Goal: Task Accomplishment & Management: Complete application form

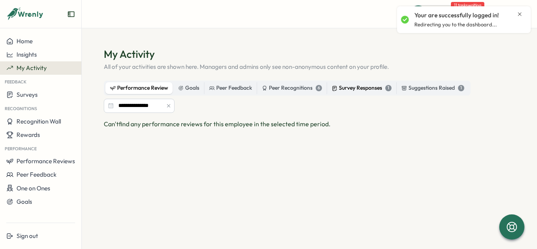
click at [363, 86] on div "Survey Responses 1" at bounding box center [362, 88] width 60 height 9
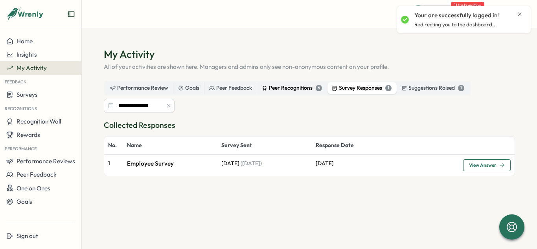
click at [293, 90] on div "Peer Recognitions 6" at bounding box center [292, 88] width 60 height 9
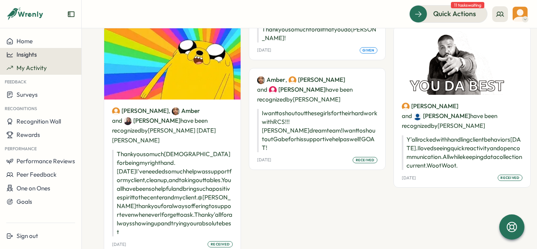
scroll to position [206, 0]
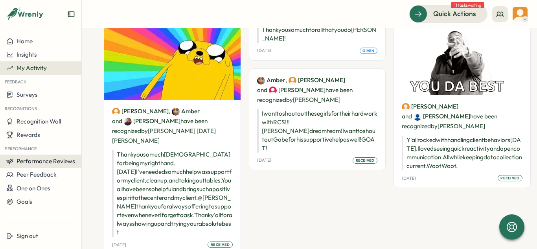
click at [31, 164] on span "Performance Reviews" at bounding box center [46, 160] width 59 height 7
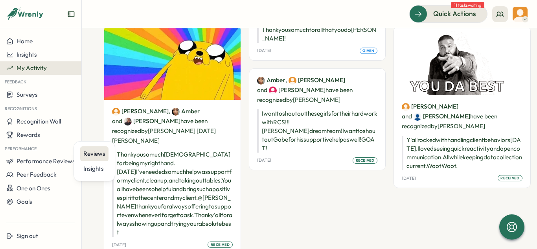
click at [85, 152] on div "Reviews" at bounding box center [94, 153] width 22 height 9
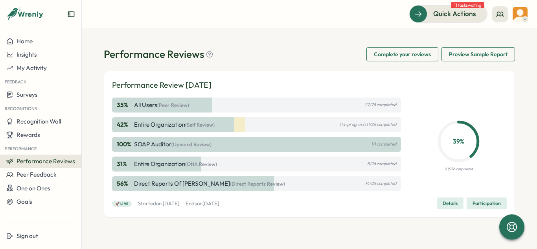
click at [228, 127] on div "42 % Entire Organization (Self Review) (1 in progress) 11/26 completed" at bounding box center [256, 124] width 289 height 15
click at [217, 145] on div "100 % SOAP Auditor (Upward Review) 1/1 completed" at bounding box center [256, 144] width 289 height 15
click at [458, 204] on button "Details" at bounding box center [450, 203] width 27 height 12
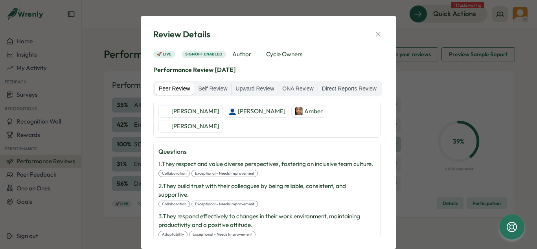
scroll to position [220, 0]
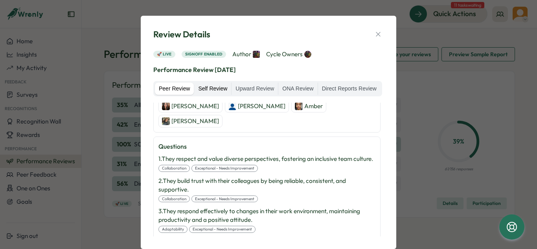
click at [209, 90] on label "Self Review" at bounding box center [212, 89] width 37 height 13
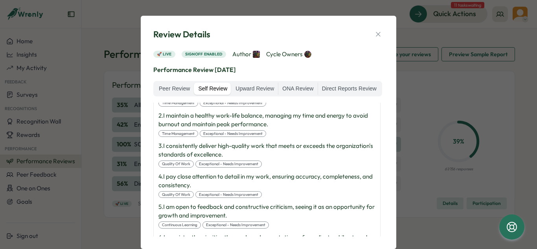
scroll to position [404, 0]
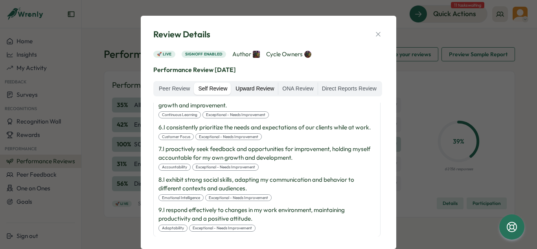
click at [248, 85] on label "Upward Review" at bounding box center [254, 89] width 46 height 13
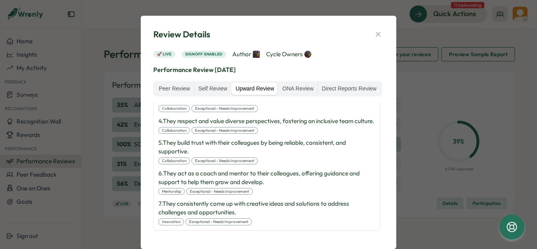
scroll to position [215, 0]
click at [291, 90] on label "ONA Review" at bounding box center [297, 89] width 39 height 13
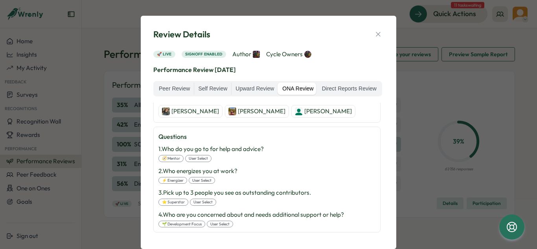
scroll to position [217, 0]
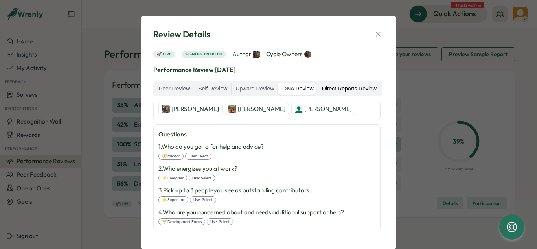
click at [350, 90] on label "Direct Reports Review" at bounding box center [349, 89] width 62 height 13
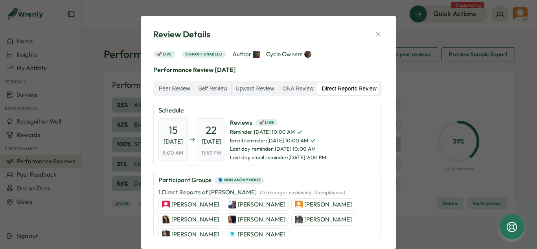
scroll to position [0, 0]
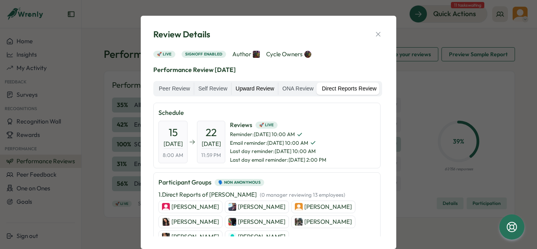
click at [260, 90] on label "Upward Review" at bounding box center [254, 89] width 46 height 13
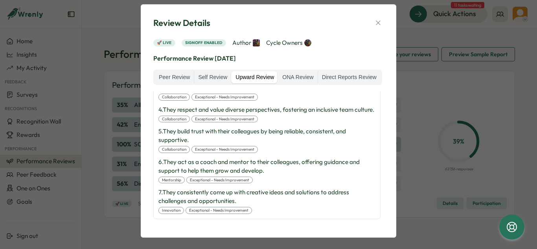
scroll to position [12, 0]
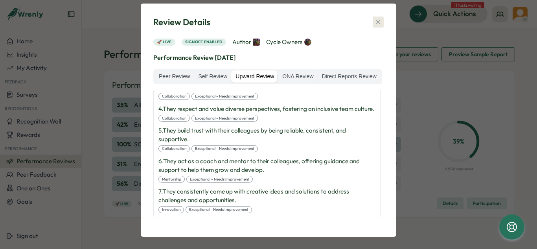
click at [375, 20] on icon "button" at bounding box center [378, 22] width 8 height 8
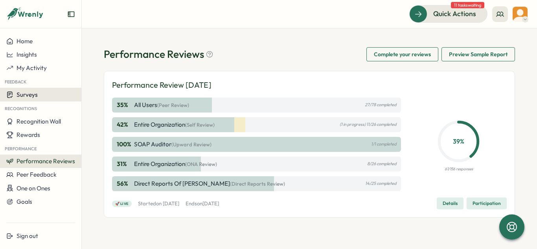
click at [32, 101] on button "Surveys" at bounding box center [40, 95] width 81 height 14
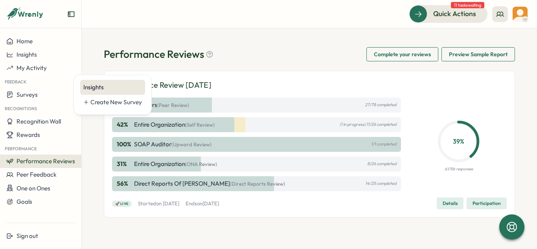
click at [91, 86] on div "Insights" at bounding box center [112, 87] width 59 height 9
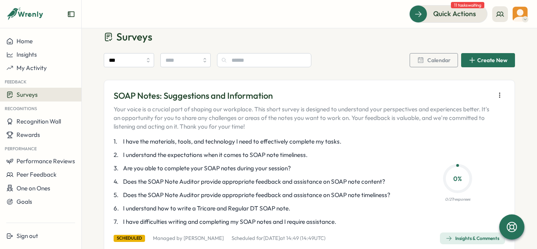
scroll to position [228, 0]
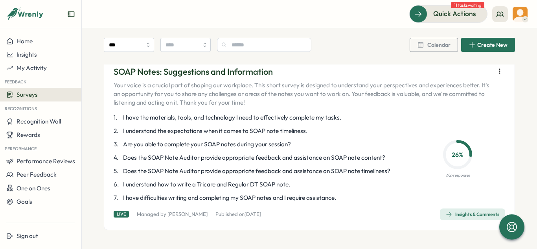
click at [463, 215] on div "Insights & Comments" at bounding box center [472, 214] width 53 height 6
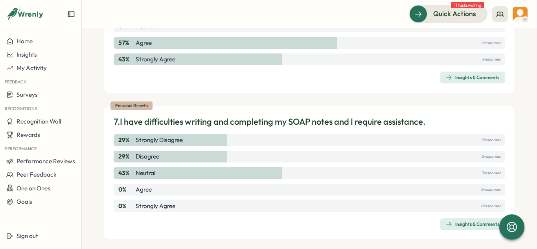
scroll to position [895, 0]
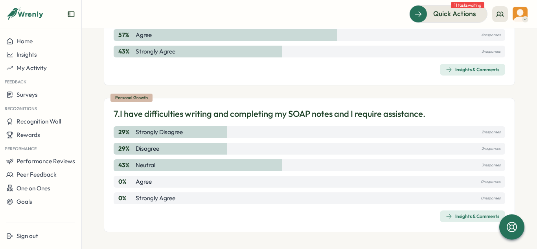
click at [452, 219] on div "Insights & Comments" at bounding box center [472, 216] width 53 height 6
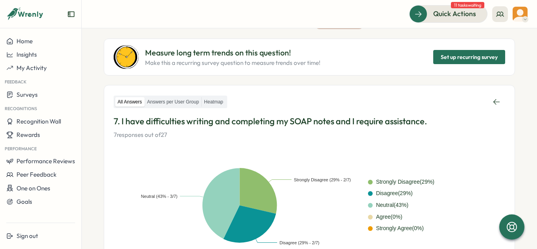
scroll to position [62, 0]
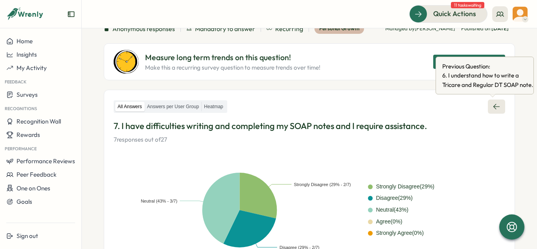
click at [488, 105] on link at bounding box center [496, 106] width 17 height 14
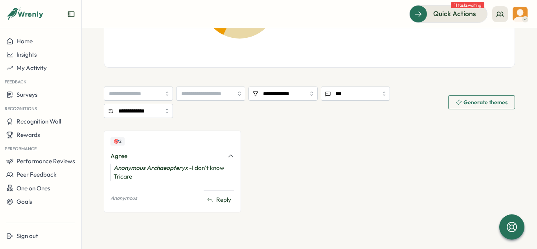
scroll to position [273, 0]
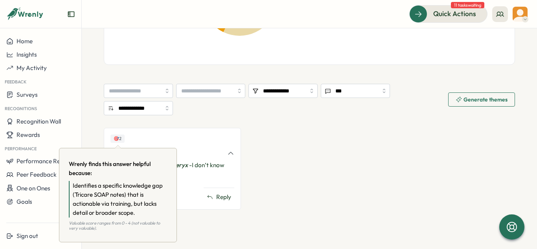
click at [121, 139] on div "🎯 2" at bounding box center [117, 138] width 14 height 8
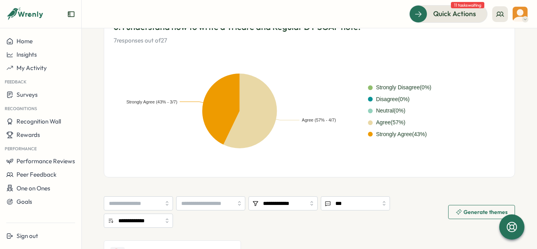
scroll to position [2, 0]
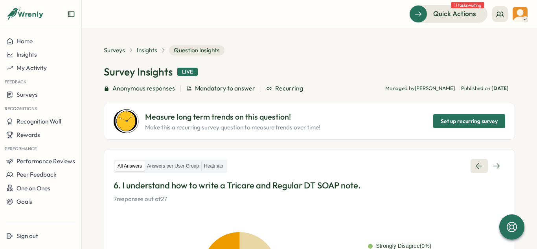
click at [470, 162] on link at bounding box center [478, 166] width 17 height 14
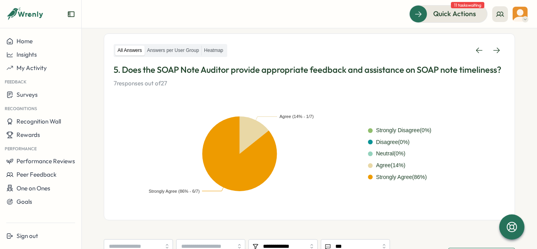
scroll to position [112, 0]
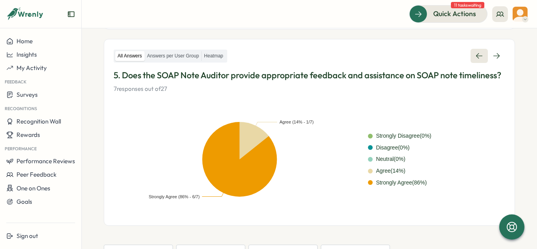
click at [475, 59] on icon at bounding box center [479, 56] width 8 height 8
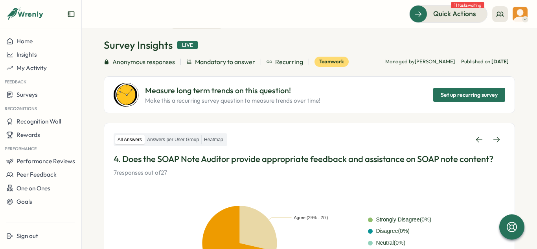
scroll to position [29, 0]
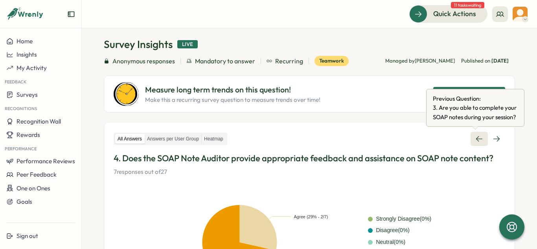
click at [470, 134] on link at bounding box center [478, 139] width 17 height 14
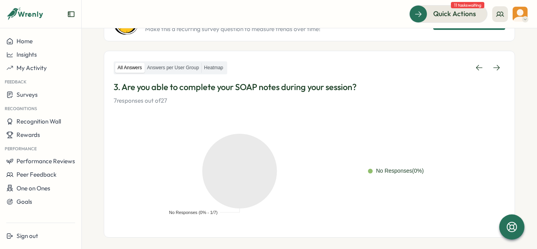
scroll to position [86, 0]
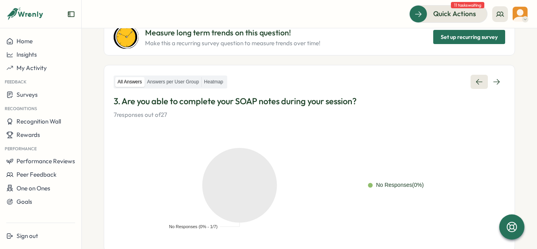
click at [475, 84] on icon at bounding box center [479, 82] width 8 height 8
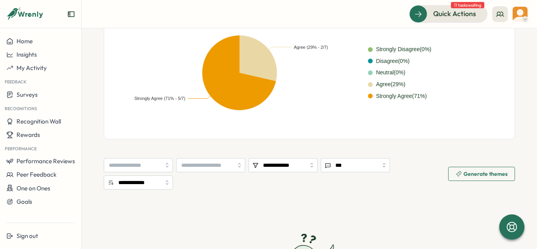
scroll to position [83, 0]
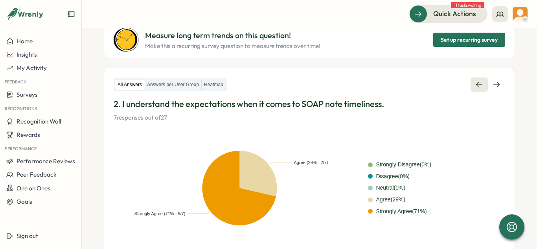
click at [476, 84] on icon at bounding box center [479, 85] width 6 height 6
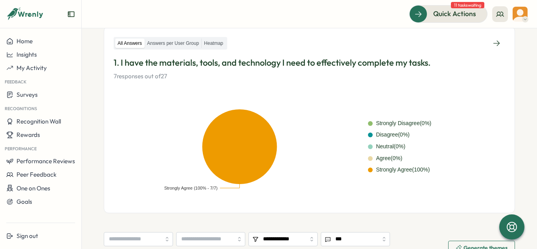
scroll to position [118, 0]
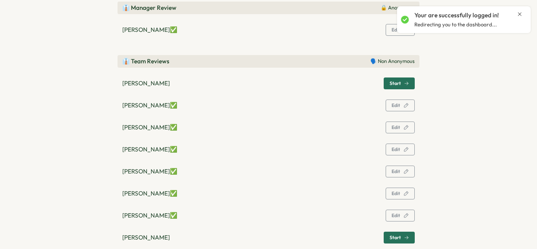
scroll to position [211, 0]
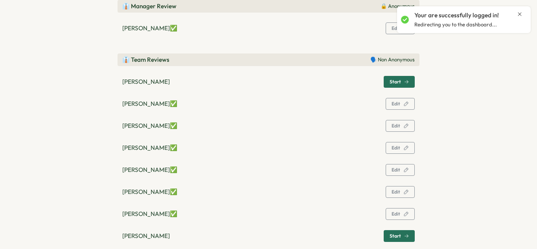
click at [390, 85] on span "Start" at bounding box center [398, 81] width 19 height 11
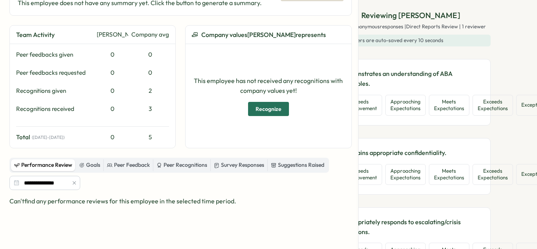
scroll to position [0, 56]
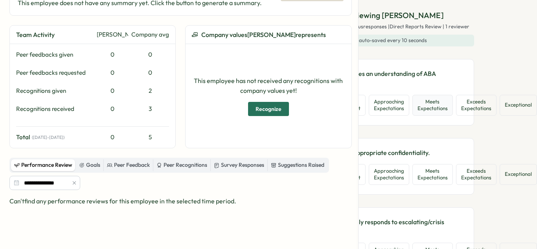
click at [439, 103] on button "Meets Expectations" at bounding box center [432, 105] width 40 height 21
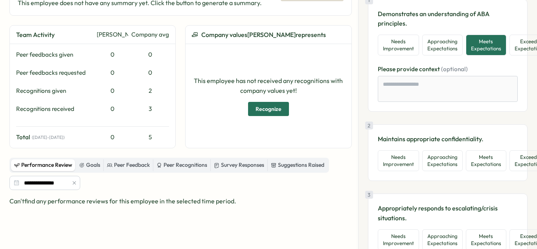
scroll to position [73, 0]
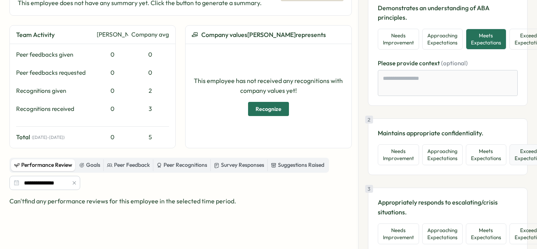
click at [518, 155] on button "Exceeds Expectations" at bounding box center [529, 154] width 40 height 21
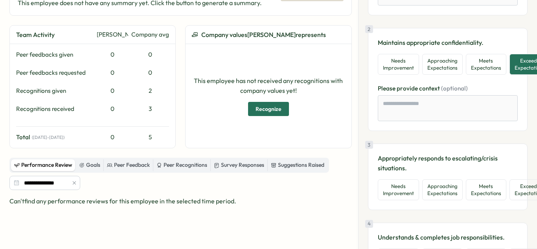
scroll to position [163, 0]
click at [494, 190] on button "Meets Expectations" at bounding box center [486, 189] width 40 height 21
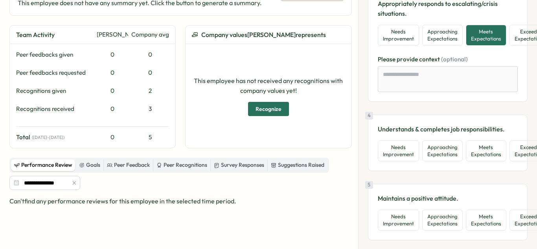
scroll to position [323, 0]
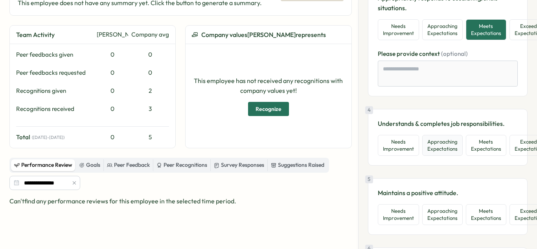
click at [446, 152] on button "Approaching Expectations" at bounding box center [442, 145] width 40 height 21
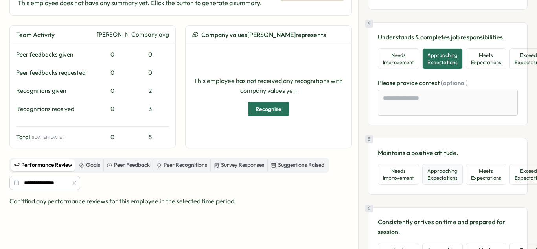
scroll to position [410, 0]
click at [490, 180] on button "Meets Expectations" at bounding box center [486, 173] width 40 height 21
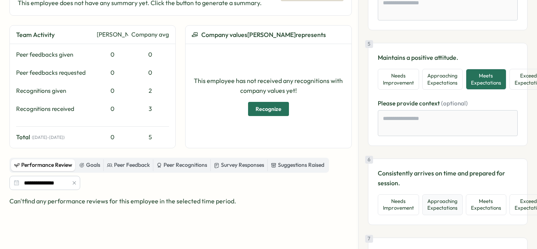
scroll to position [530, 0]
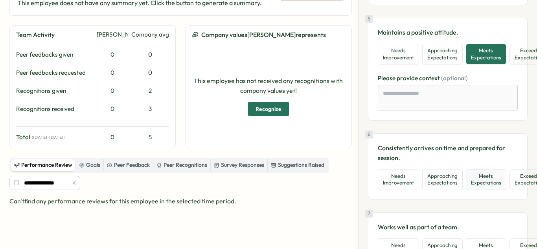
click at [496, 182] on button "Meets Expectations" at bounding box center [486, 179] width 40 height 21
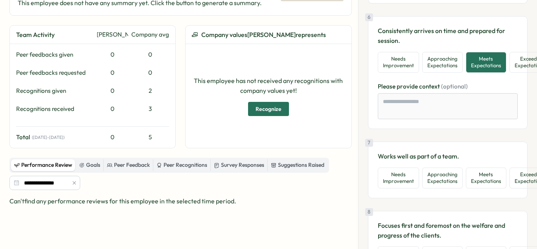
scroll to position [652, 0]
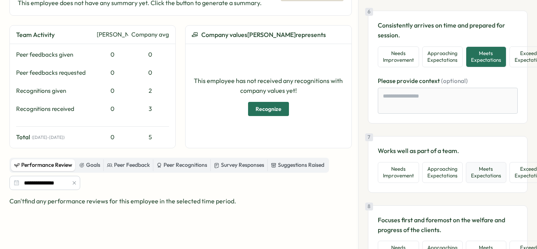
click at [489, 174] on button "Meets Expectations" at bounding box center [486, 172] width 40 height 21
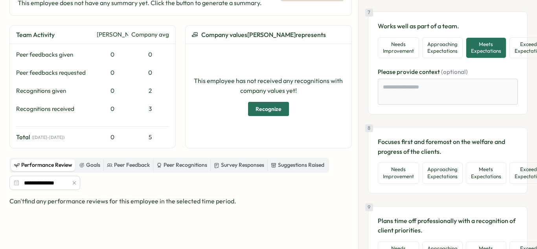
scroll to position [778, 0]
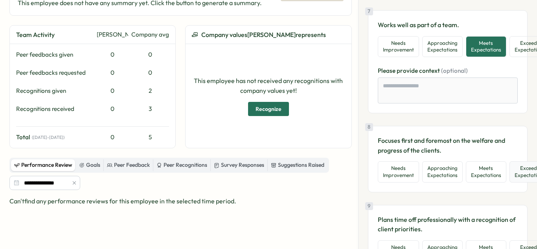
click at [521, 175] on button "Exceeds Expectations" at bounding box center [529, 171] width 40 height 21
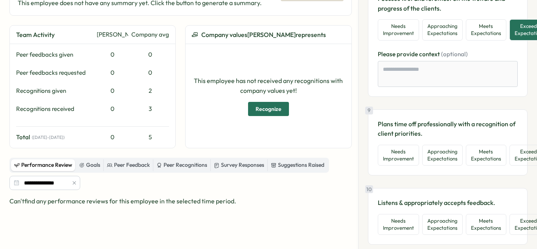
scroll to position [921, 0]
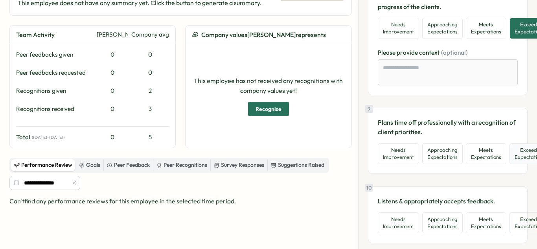
click at [520, 156] on button "Exceeds Expectations" at bounding box center [529, 153] width 40 height 21
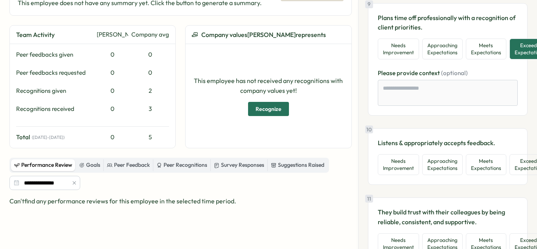
scroll to position [1033, 0]
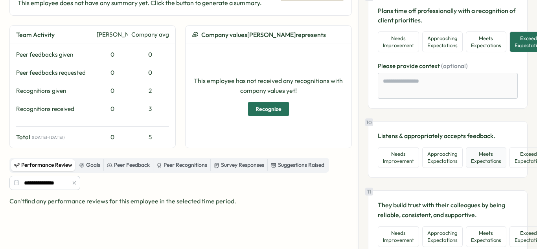
drag, startPoint x: 476, startPoint y: 158, endPoint x: 476, endPoint y: 163, distance: 5.1
click at [476, 159] on button "Meets Expectations" at bounding box center [486, 157] width 40 height 21
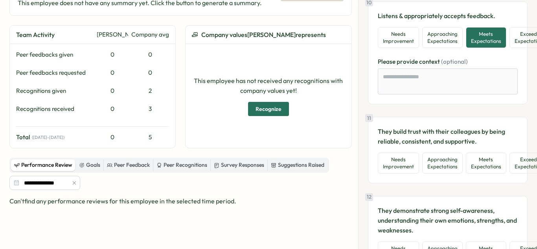
scroll to position [1153, 0]
click at [487, 161] on button "Meets Expectations" at bounding box center [486, 162] width 40 height 21
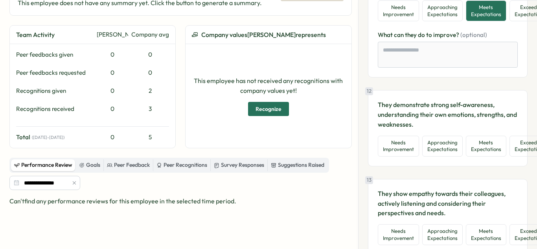
scroll to position [1311, 0]
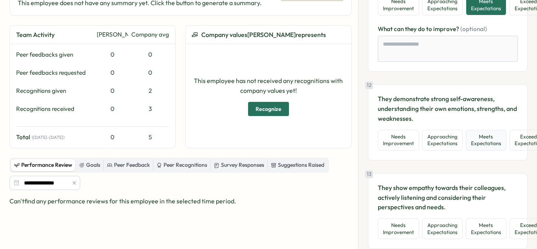
click at [491, 136] on button "Meets Expectations" at bounding box center [486, 140] width 40 height 21
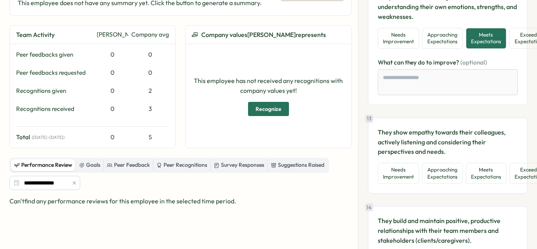
scroll to position [1424, 0]
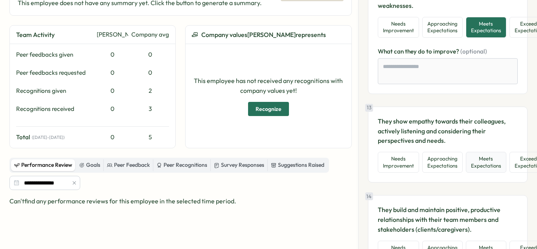
click at [496, 166] on button "Meets Expectations" at bounding box center [486, 162] width 40 height 21
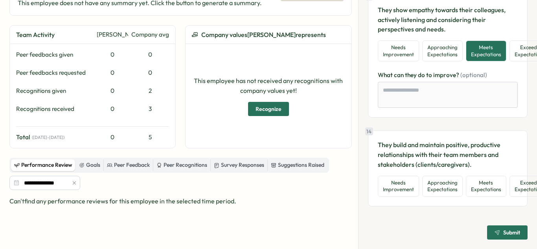
scroll to position [1539, 0]
click at [495, 184] on button "Meets Expectations" at bounding box center [486, 186] width 40 height 21
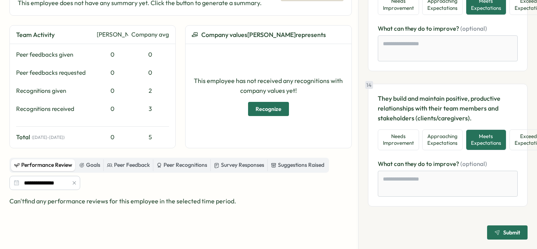
scroll to position [1585, 0]
click at [498, 229] on div "Submit" at bounding box center [507, 232] width 26 height 6
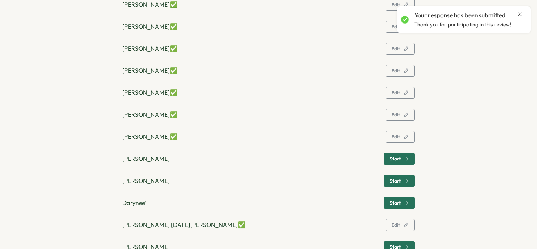
scroll to position [300, 0]
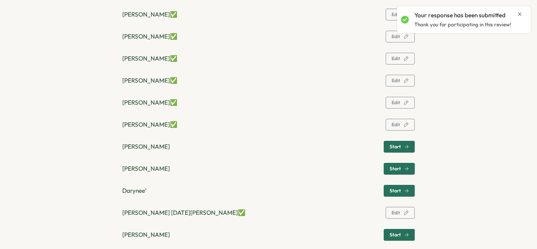
click at [386, 147] on button "Start" at bounding box center [399, 147] width 31 height 12
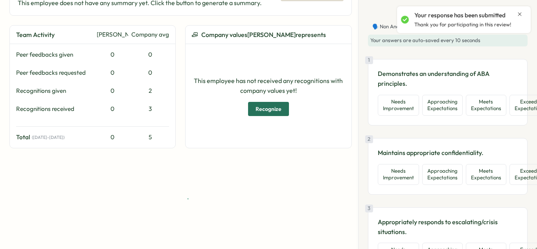
scroll to position [99, 0]
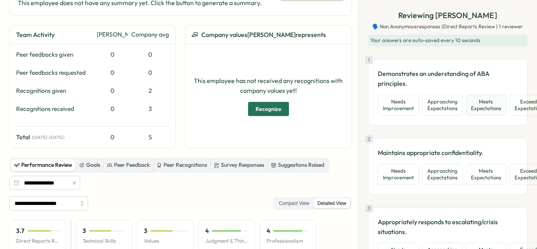
click at [475, 108] on button "Meets Expectations" at bounding box center [486, 105] width 40 height 21
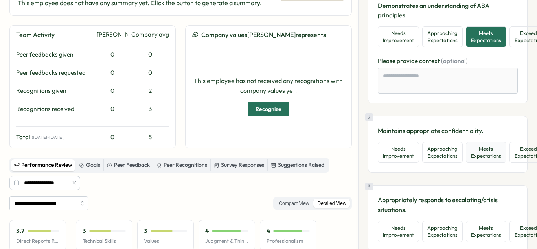
scroll to position [80, 0]
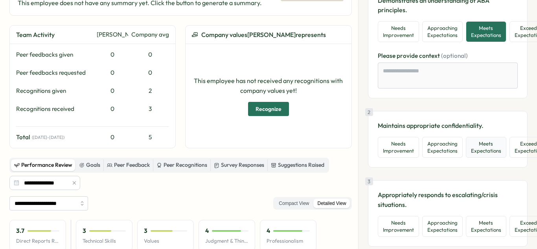
click at [490, 147] on button "Meets Expectations" at bounding box center [486, 147] width 40 height 21
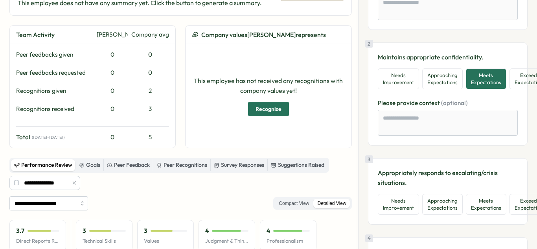
scroll to position [165, 0]
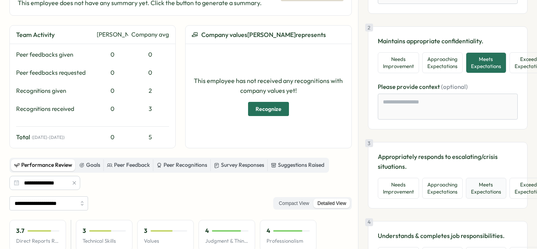
click at [485, 193] on button "Meets Expectations" at bounding box center [486, 188] width 40 height 21
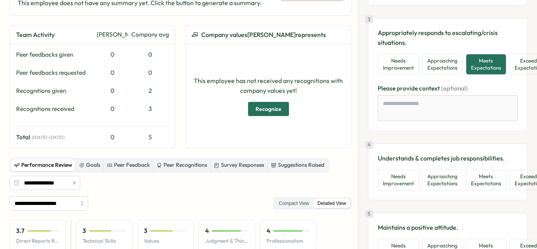
scroll to position [289, 0]
click at [428, 177] on button "Approaching Expectations" at bounding box center [442, 179] width 40 height 21
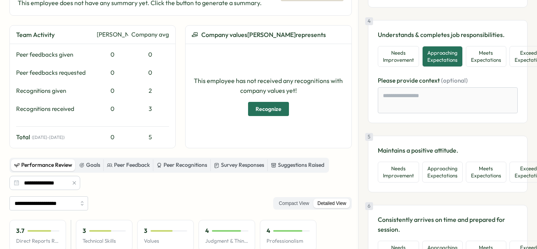
scroll to position [413, 0]
click at [478, 173] on button "Meets Expectations" at bounding box center [486, 171] width 40 height 21
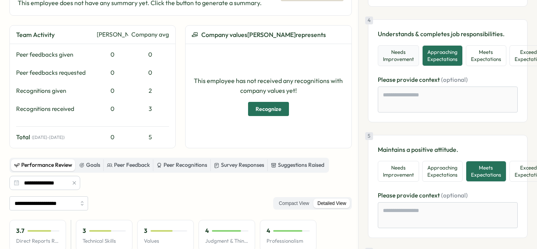
click at [400, 58] on button "Needs Improvement" at bounding box center [398, 55] width 41 height 21
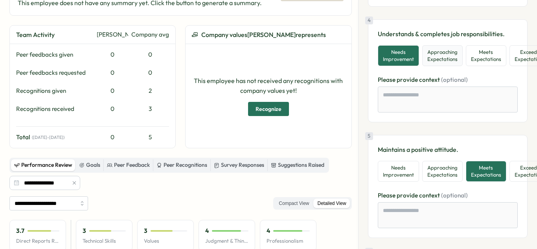
click at [429, 59] on button "Approaching Expectations" at bounding box center [442, 55] width 40 height 21
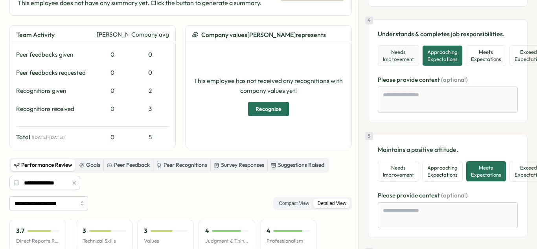
click at [410, 59] on button "Needs Improvement" at bounding box center [398, 55] width 41 height 21
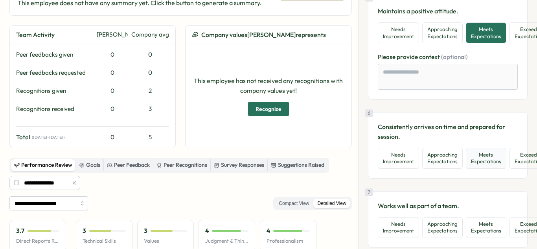
drag, startPoint x: 484, startPoint y: 162, endPoint x: 470, endPoint y: 161, distance: 14.2
click at [483, 162] on button "Meets Expectations" at bounding box center [486, 158] width 40 height 21
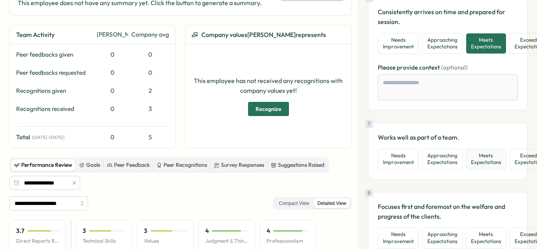
click at [480, 161] on button "Meets Expectations" at bounding box center [486, 159] width 40 height 21
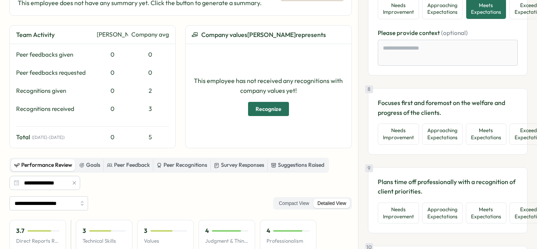
scroll to position [818, 0]
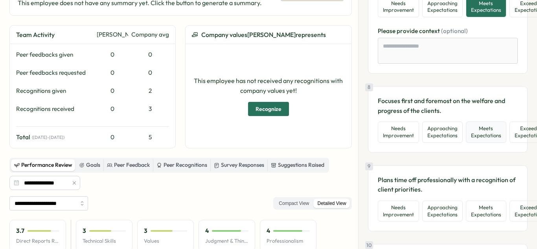
click at [477, 138] on button "Meets Expectations" at bounding box center [486, 131] width 40 height 21
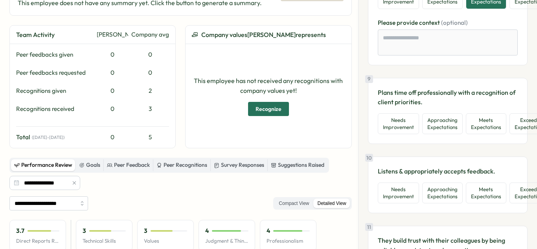
scroll to position [956, 0]
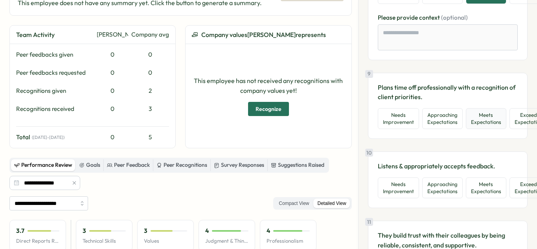
click at [477, 112] on button "Meets Expectations" at bounding box center [486, 118] width 40 height 21
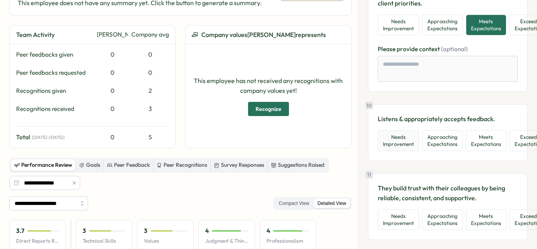
scroll to position [1057, 0]
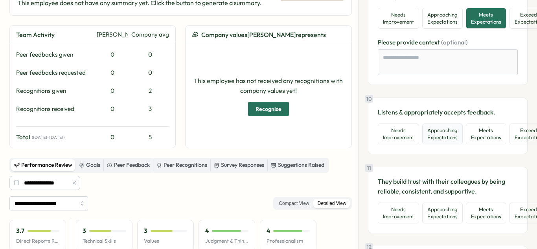
click at [433, 139] on button "Approaching Expectations" at bounding box center [442, 133] width 40 height 21
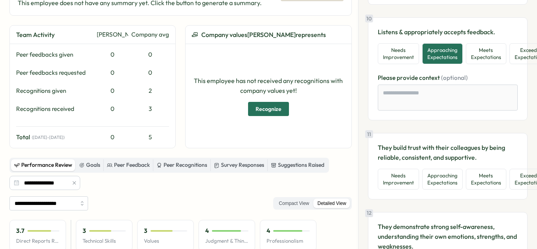
scroll to position [1148, 0]
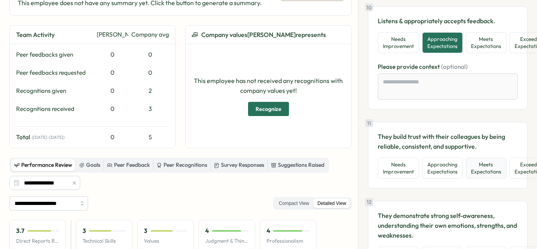
click at [481, 164] on button "Meets Expectations" at bounding box center [486, 168] width 40 height 21
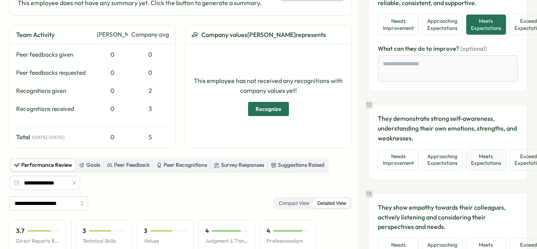
click at [485, 164] on button "Meets Expectations" at bounding box center [486, 159] width 40 height 21
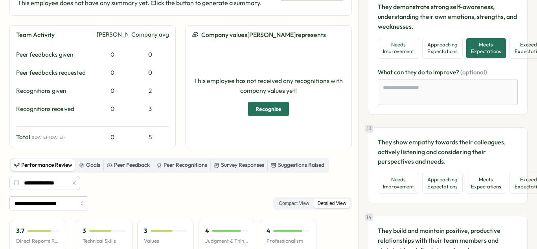
scroll to position [1409, 0]
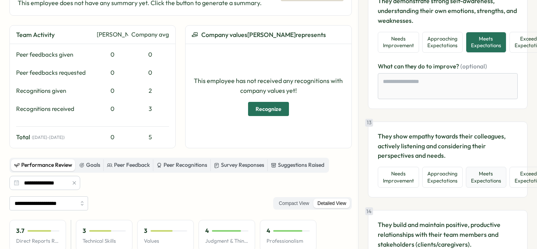
click at [483, 168] on button "Meets Expectations" at bounding box center [486, 177] width 40 height 21
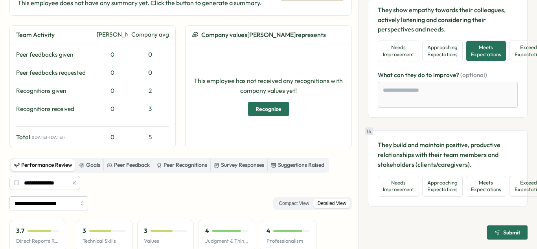
scroll to position [1539, 0]
click at [483, 178] on button "Meets Expectations" at bounding box center [486, 186] width 40 height 21
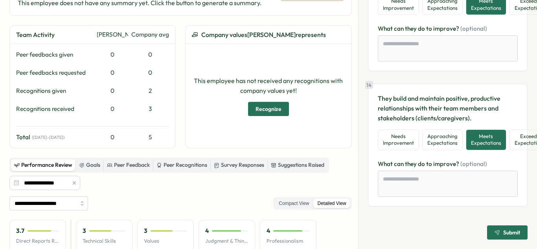
scroll to position [1585, 0]
click at [503, 229] on span "Submit" at bounding box center [511, 232] width 17 height 6
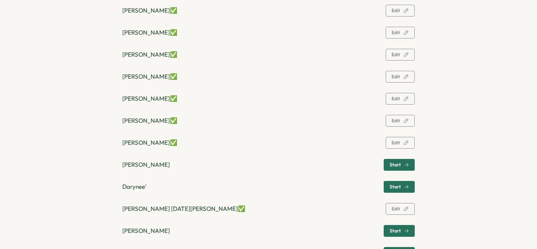
scroll to position [314, 0]
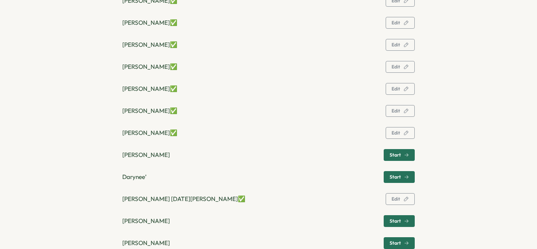
click at [400, 154] on div "Start" at bounding box center [398, 154] width 19 height 5
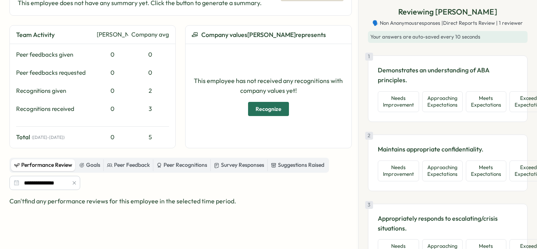
scroll to position [0, 0]
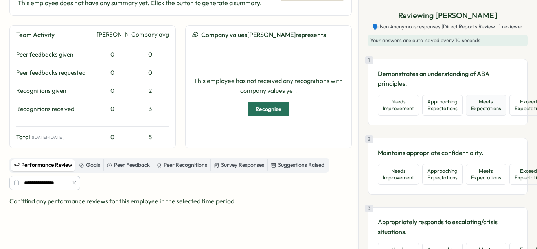
click at [488, 106] on button "Meets Expectations" at bounding box center [486, 105] width 40 height 21
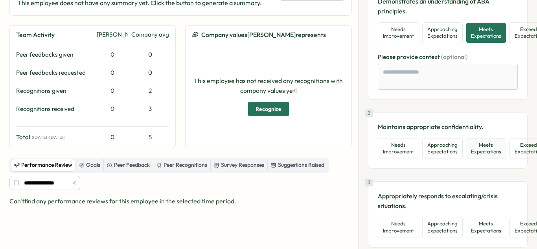
scroll to position [73, 0]
click at [513, 148] on button "Exceeds Expectations" at bounding box center [529, 148] width 40 height 21
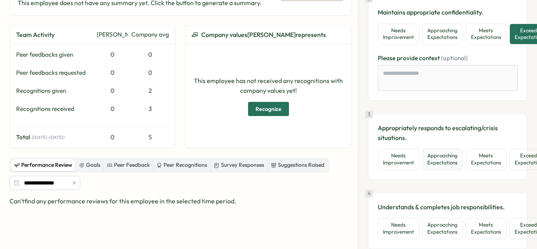
scroll to position [189, 0]
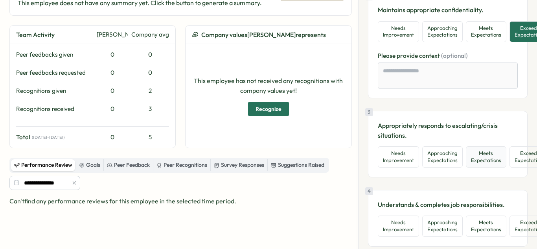
click at [492, 162] on button "Meets Expectations" at bounding box center [486, 156] width 40 height 21
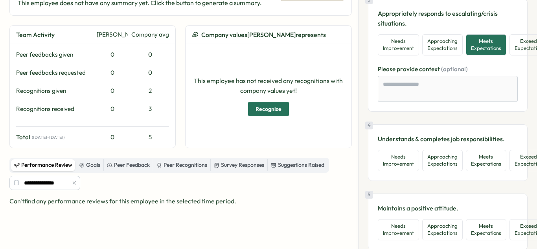
scroll to position [303, 0]
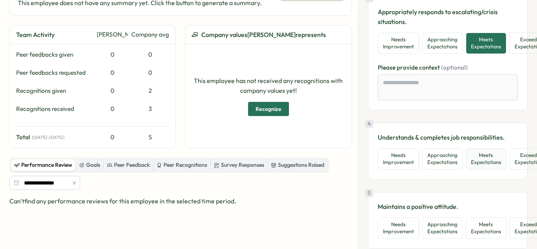
click at [482, 162] on button "Meets Expectations" at bounding box center [486, 158] width 40 height 21
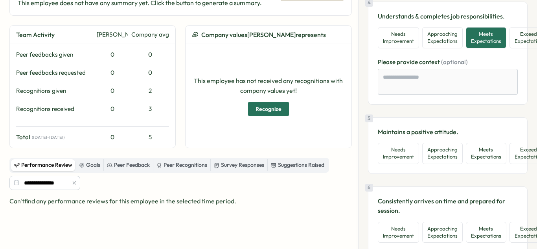
scroll to position [429, 0]
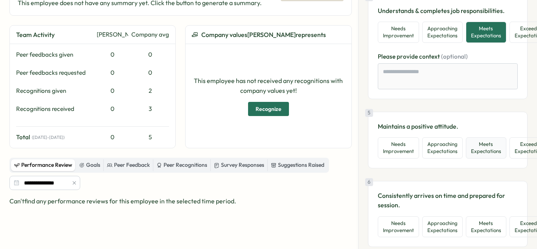
click at [492, 152] on button "Meets Expectations" at bounding box center [486, 147] width 40 height 21
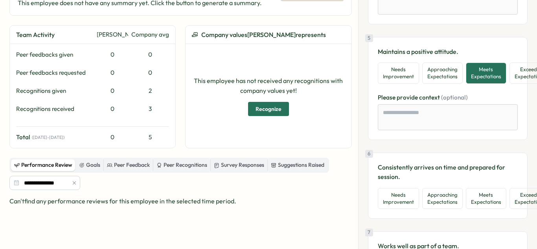
scroll to position [565, 0]
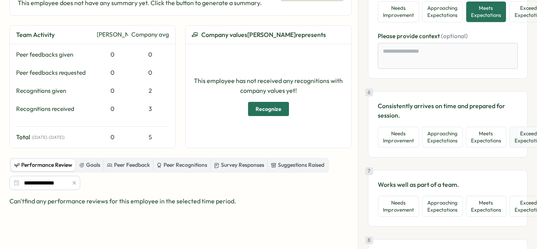
click at [518, 142] on button "Exceeds Expectations" at bounding box center [529, 137] width 40 height 21
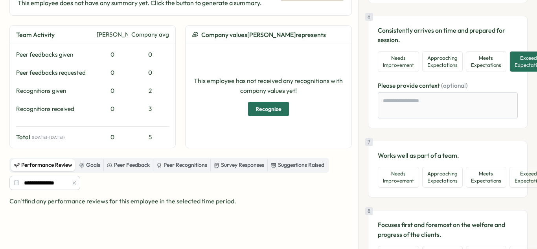
scroll to position [642, 0]
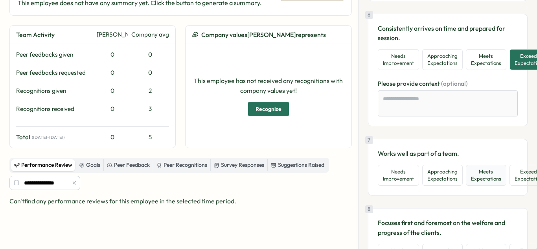
click at [477, 175] on button "Meets Expectations" at bounding box center [486, 175] width 40 height 21
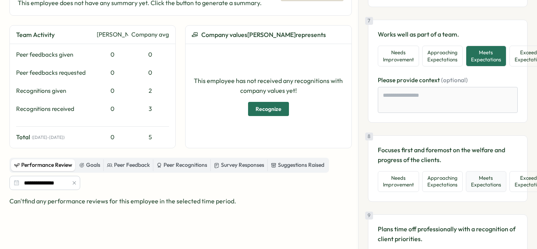
scroll to position [765, 0]
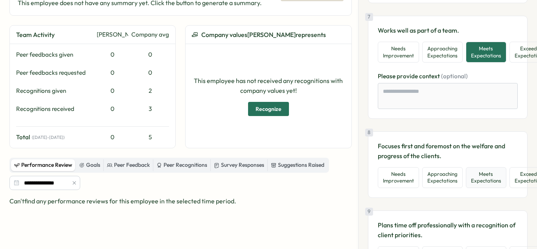
drag, startPoint x: 511, startPoint y: 182, endPoint x: 466, endPoint y: 187, distance: 45.1
click at [509, 181] on button "Exceeds Expectations" at bounding box center [529, 177] width 40 height 21
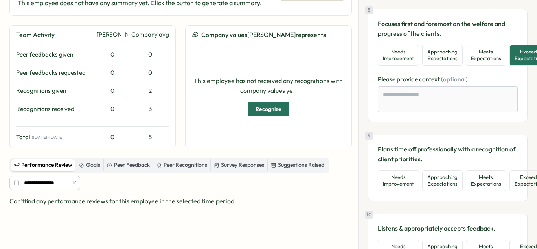
scroll to position [889, 0]
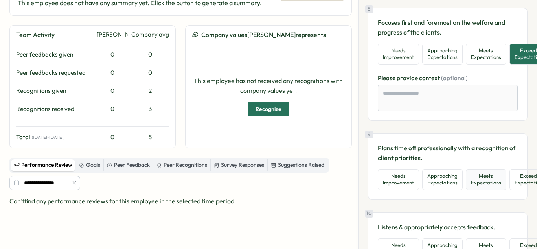
click at [469, 180] on button "Meets Expectations" at bounding box center [486, 179] width 40 height 21
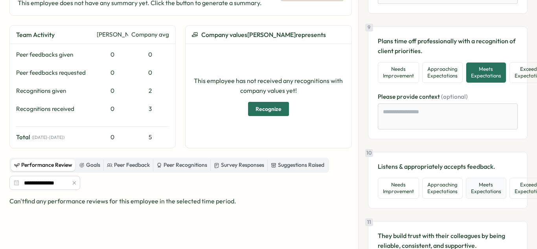
scroll to position [1002, 0]
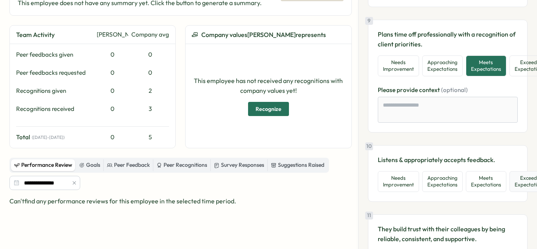
click at [512, 182] on button "Exceeds Expectations" at bounding box center [529, 181] width 40 height 21
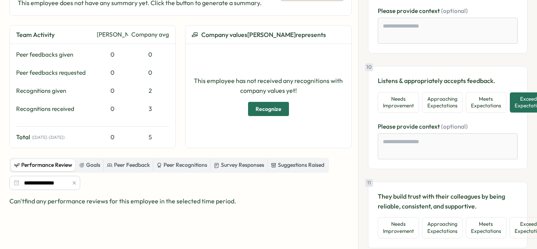
scroll to position [1102, 0]
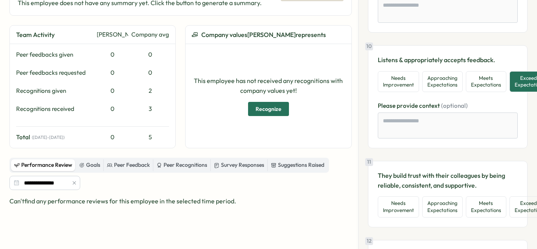
click at [488, 92] on div "10 Listens & appropriately accepts feedback. Needs Improvement Approaching Expe…" at bounding box center [448, 96] width 160 height 103
click at [482, 77] on button "Meets Expectations" at bounding box center [486, 81] width 40 height 21
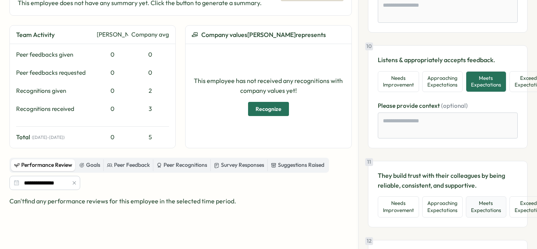
click at [488, 208] on button "Meets Expectations" at bounding box center [486, 206] width 40 height 21
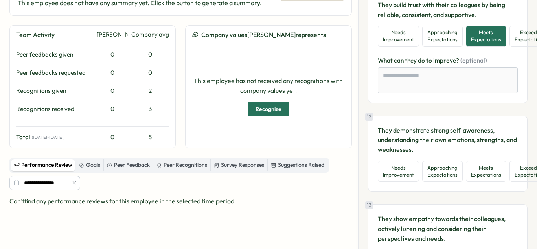
scroll to position [1270, 0]
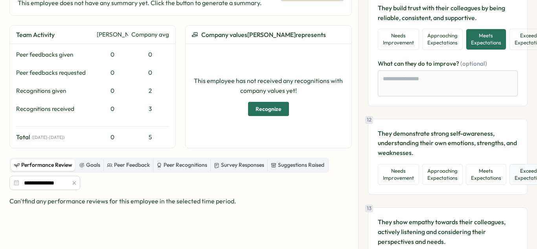
click at [522, 177] on button "Exceeds Expectations" at bounding box center [529, 174] width 40 height 21
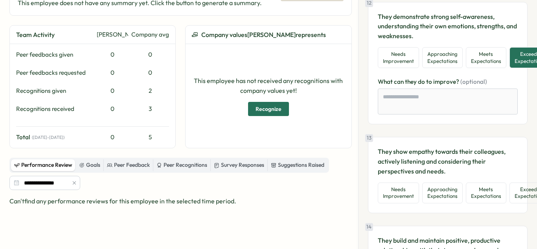
scroll to position [1388, 0]
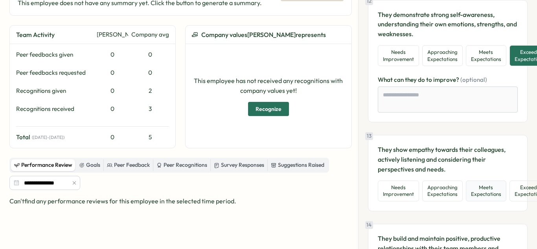
click at [484, 193] on button "Meets Expectations" at bounding box center [486, 190] width 40 height 21
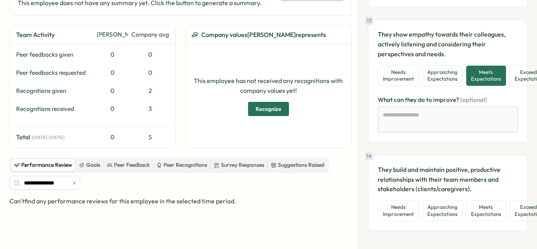
scroll to position [1514, 0]
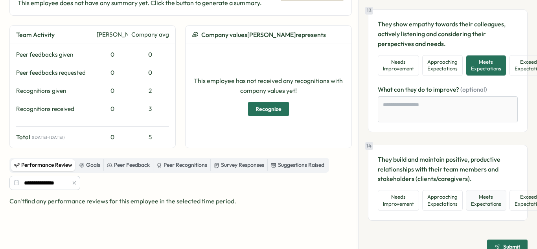
click at [487, 200] on button "Meets Expectations" at bounding box center [486, 200] width 40 height 21
type textarea "*"
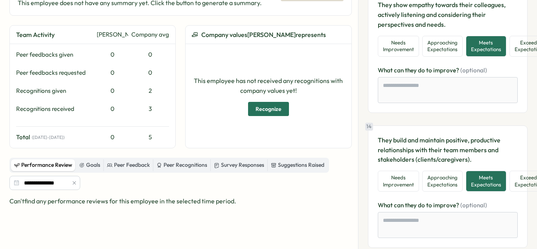
scroll to position [1578, 0]
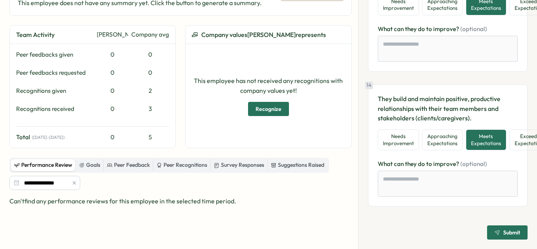
click at [494, 226] on span "Submit" at bounding box center [507, 232] width 26 height 13
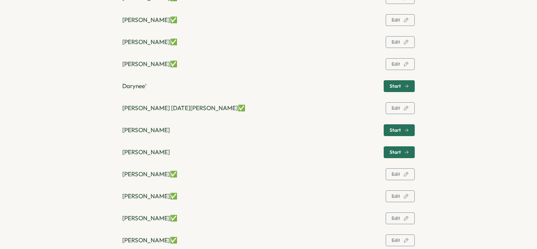
scroll to position [396, 0]
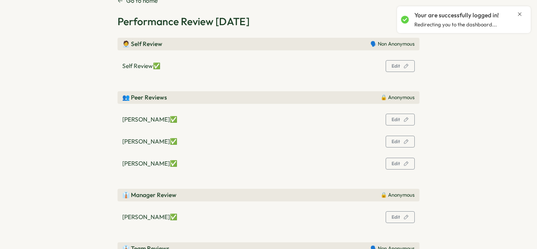
scroll to position [29, 0]
